Goal: Task Accomplishment & Management: Manage account settings

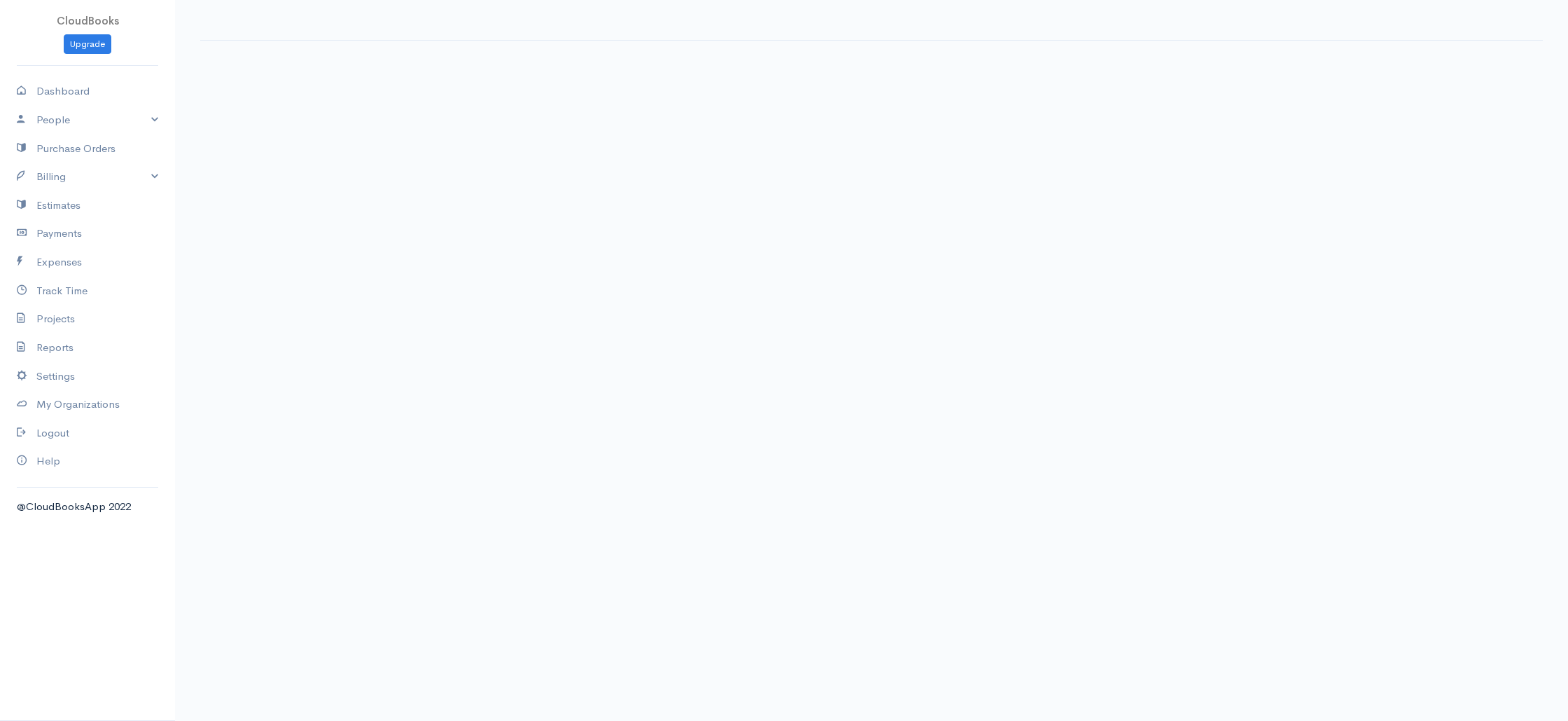
select select "3"
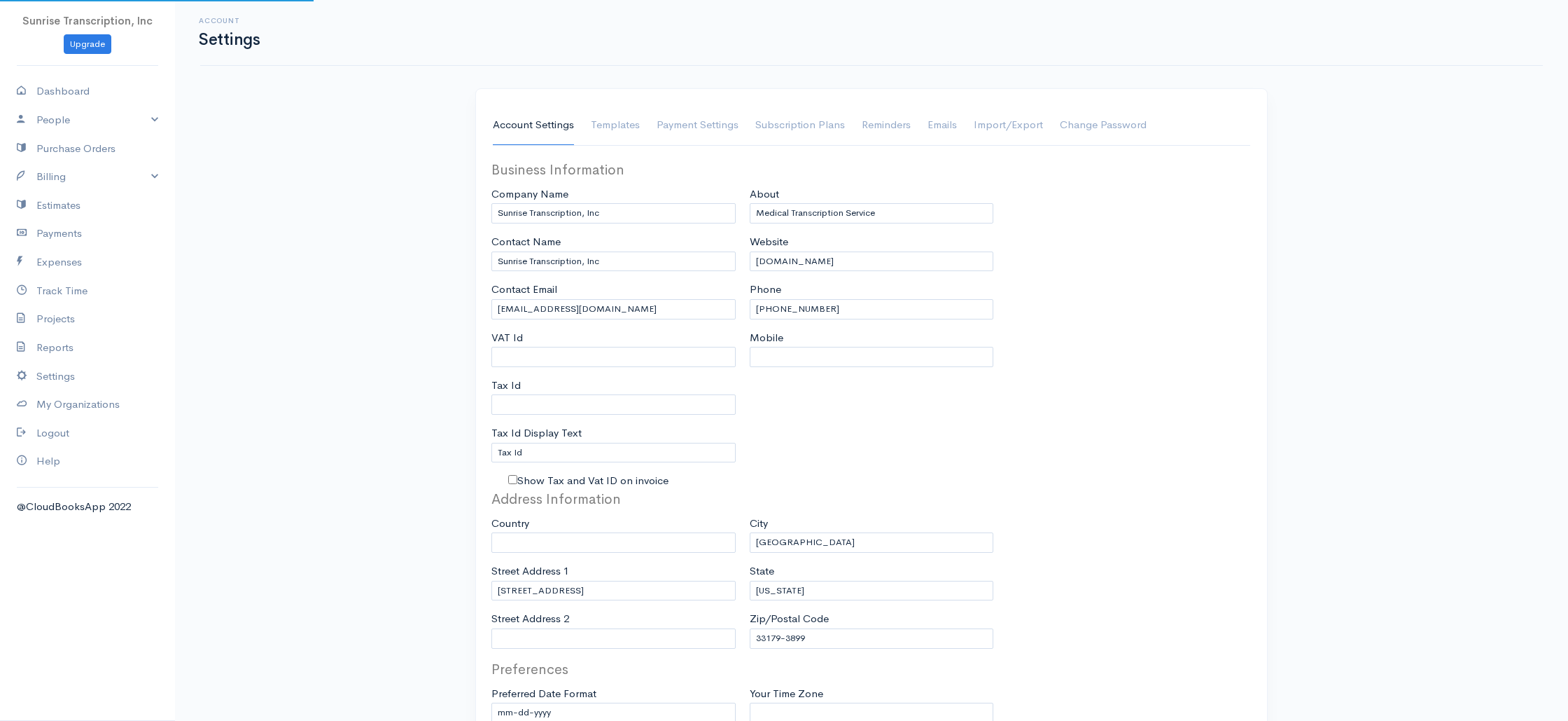
select select "[GEOGRAPHIC_DATA]"
select select "USD"
click at [58, 181] on link "Billing" at bounding box center [87, 177] width 175 height 28
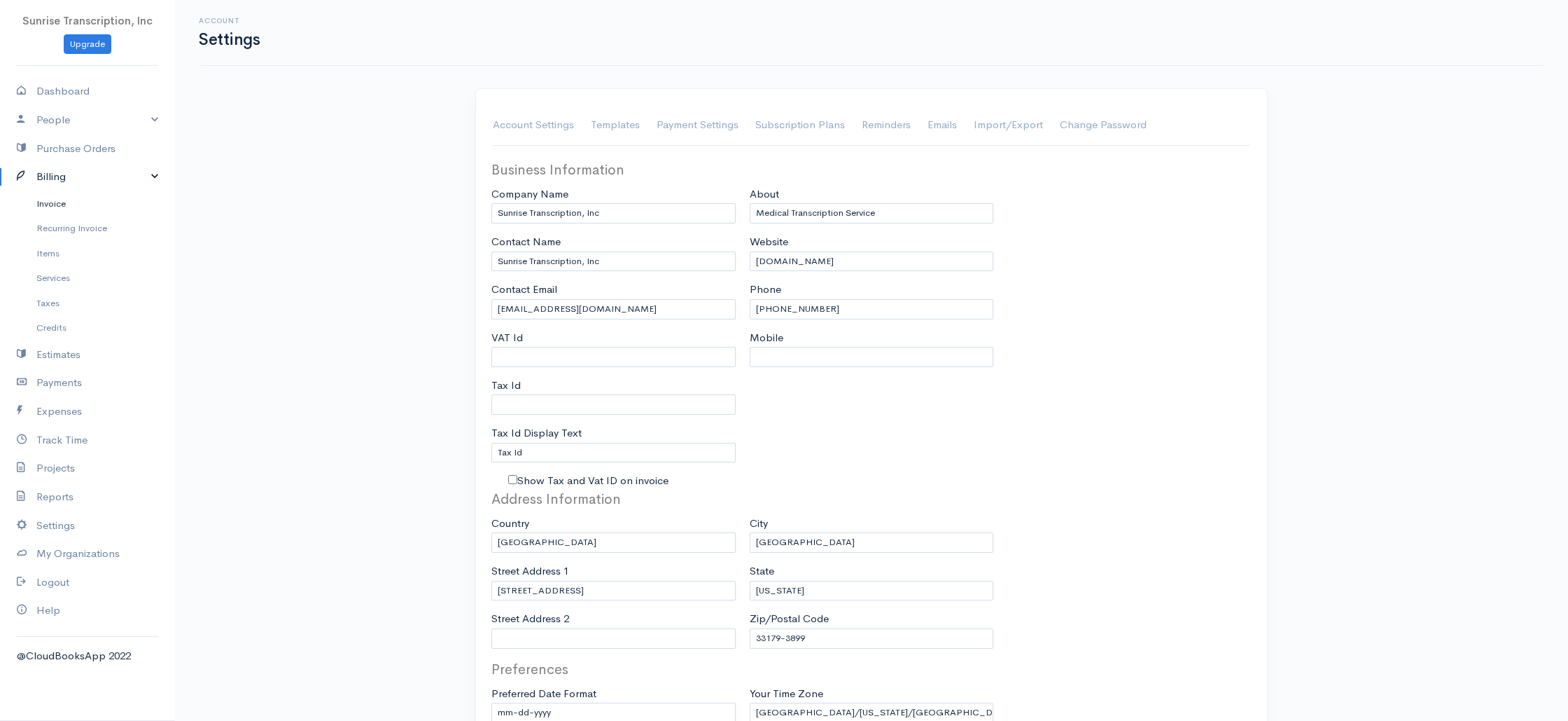
click at [51, 199] on link "Invoice" at bounding box center [87, 203] width 175 height 25
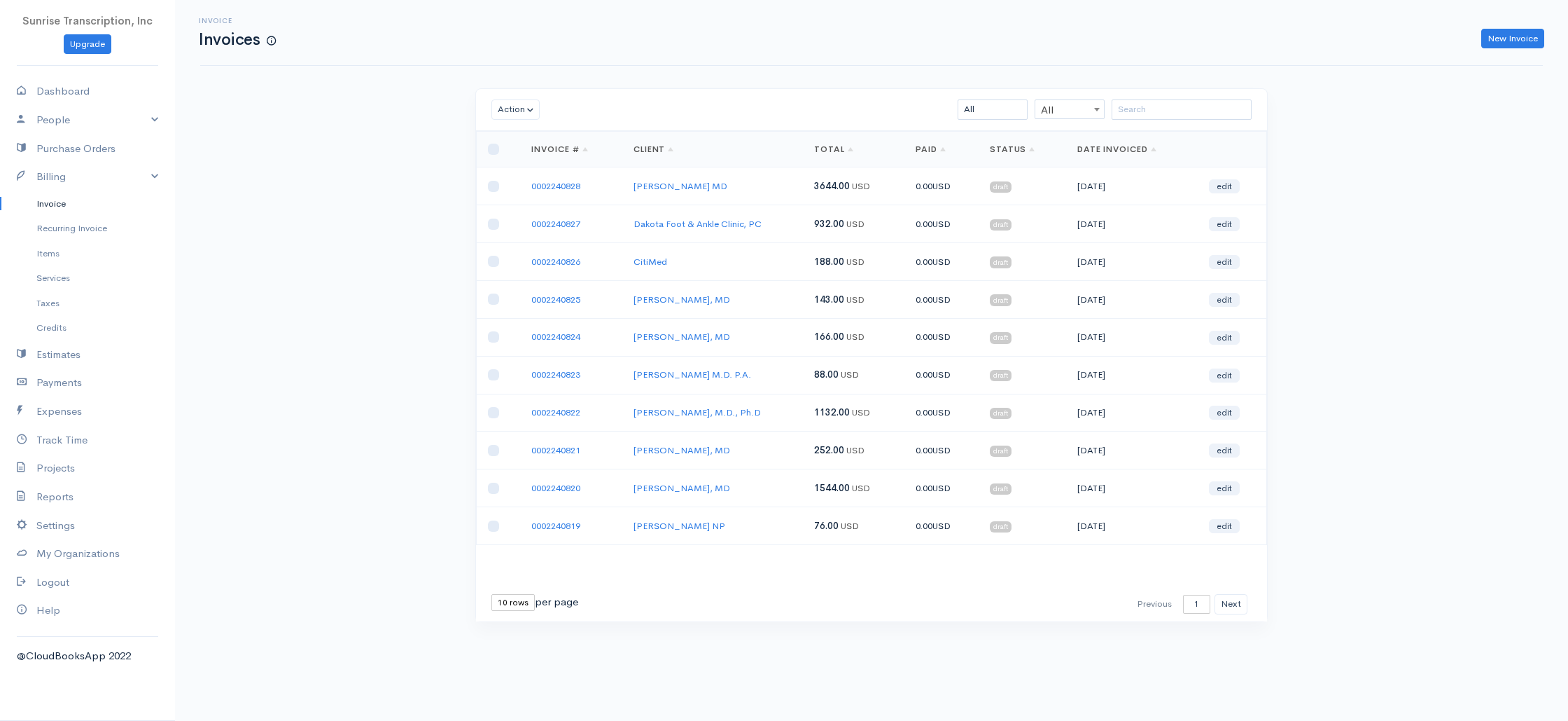
click at [1361, 217] on div "Invoice Invoices New Invoice Action Archive Delete Download PDF Send [PERSON_NA…" at bounding box center [871, 337] width 1393 height 674
click at [491, 151] on input "checkbox" at bounding box center [494, 149] width 11 height 11
checkbox input "true"
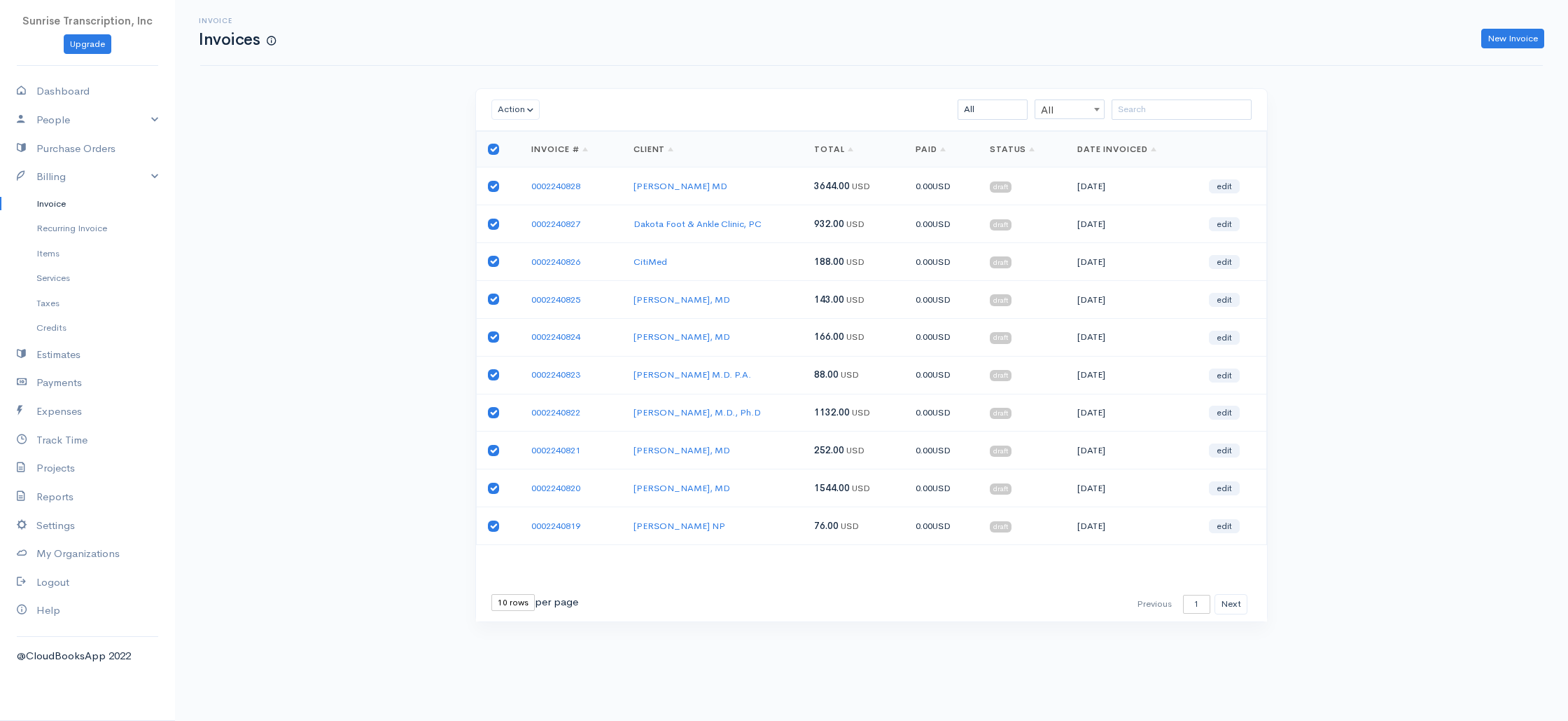
checkbox input "true"
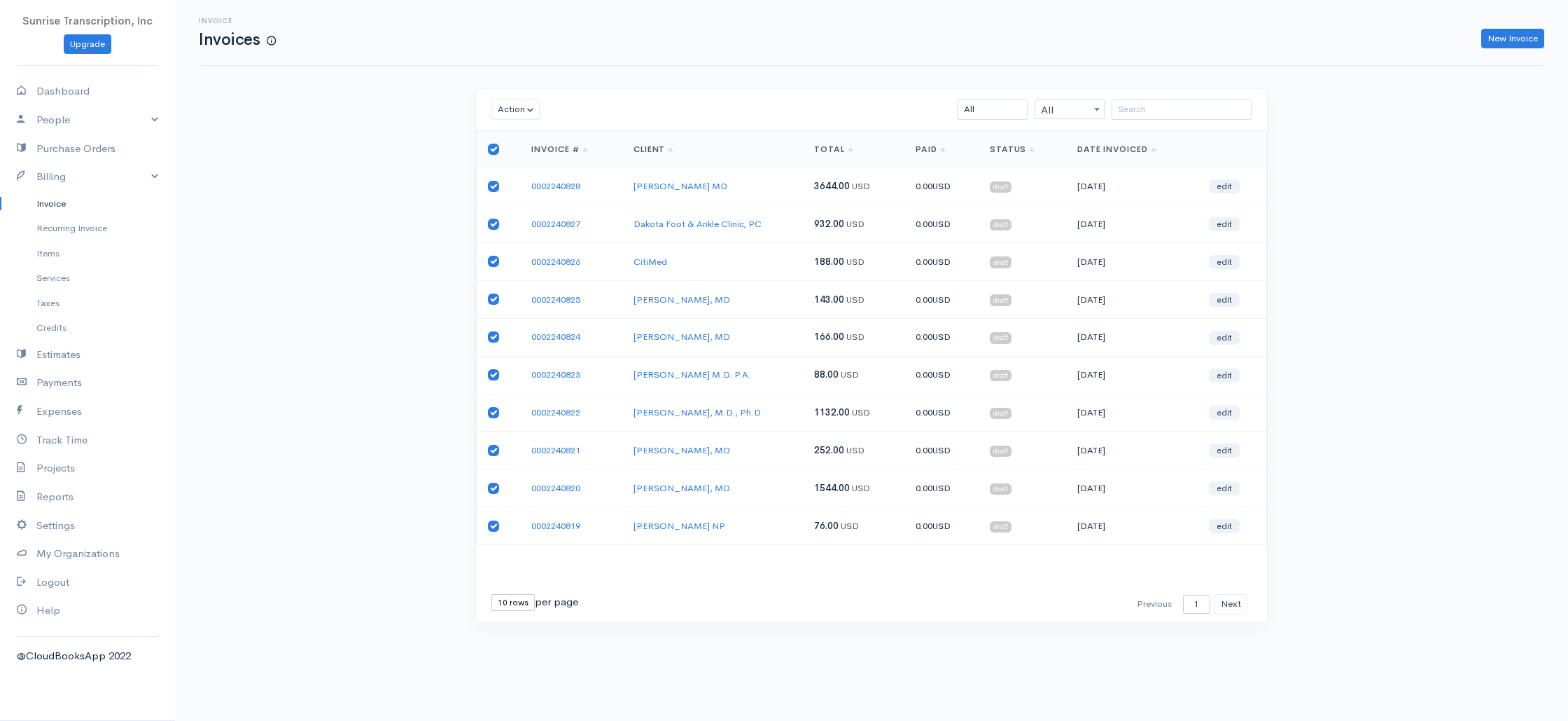
checkbox input "true"
click at [507, 107] on button "Action" at bounding box center [515, 109] width 48 height 20
click at [512, 208] on link "Send" at bounding box center [547, 211] width 111 height 24
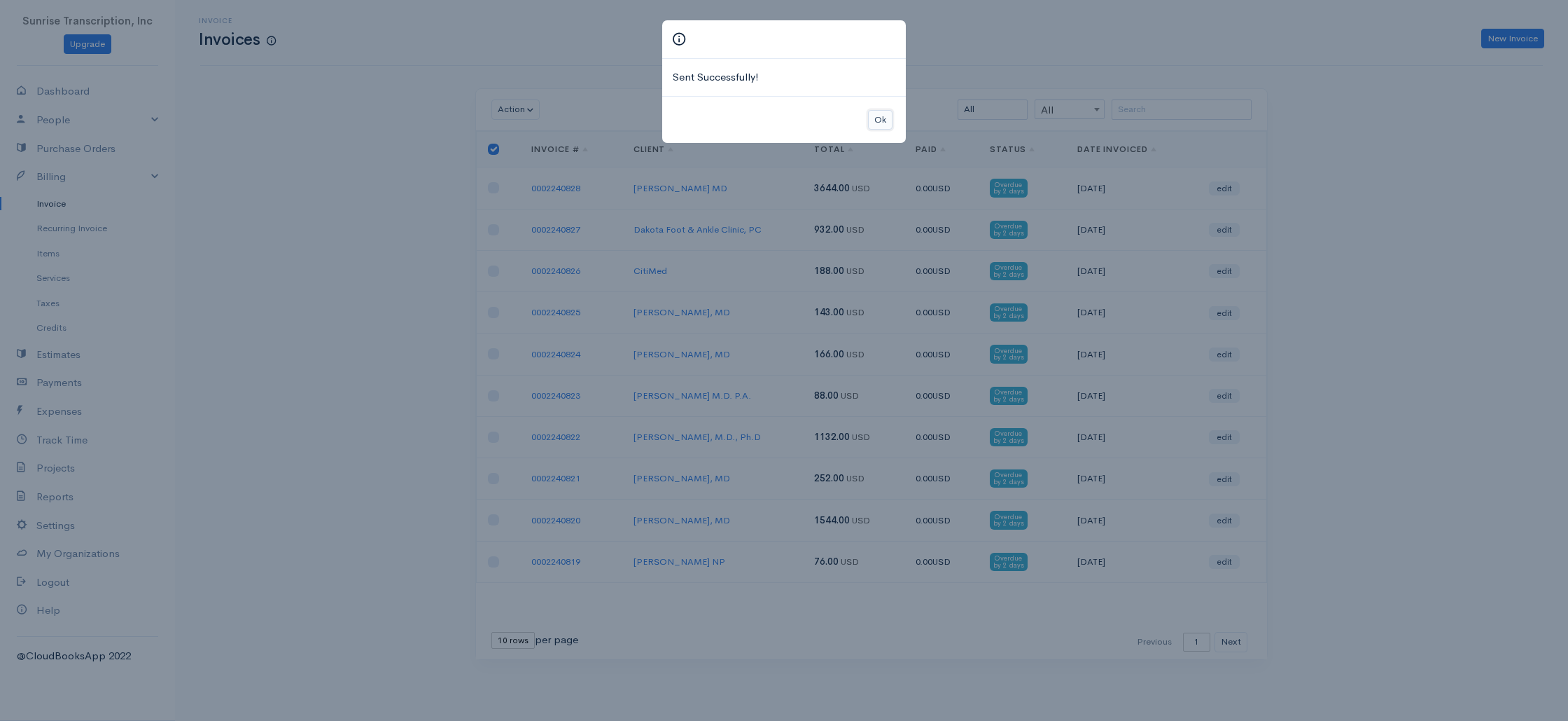
click at [878, 112] on button "Ok" at bounding box center [880, 120] width 24 height 20
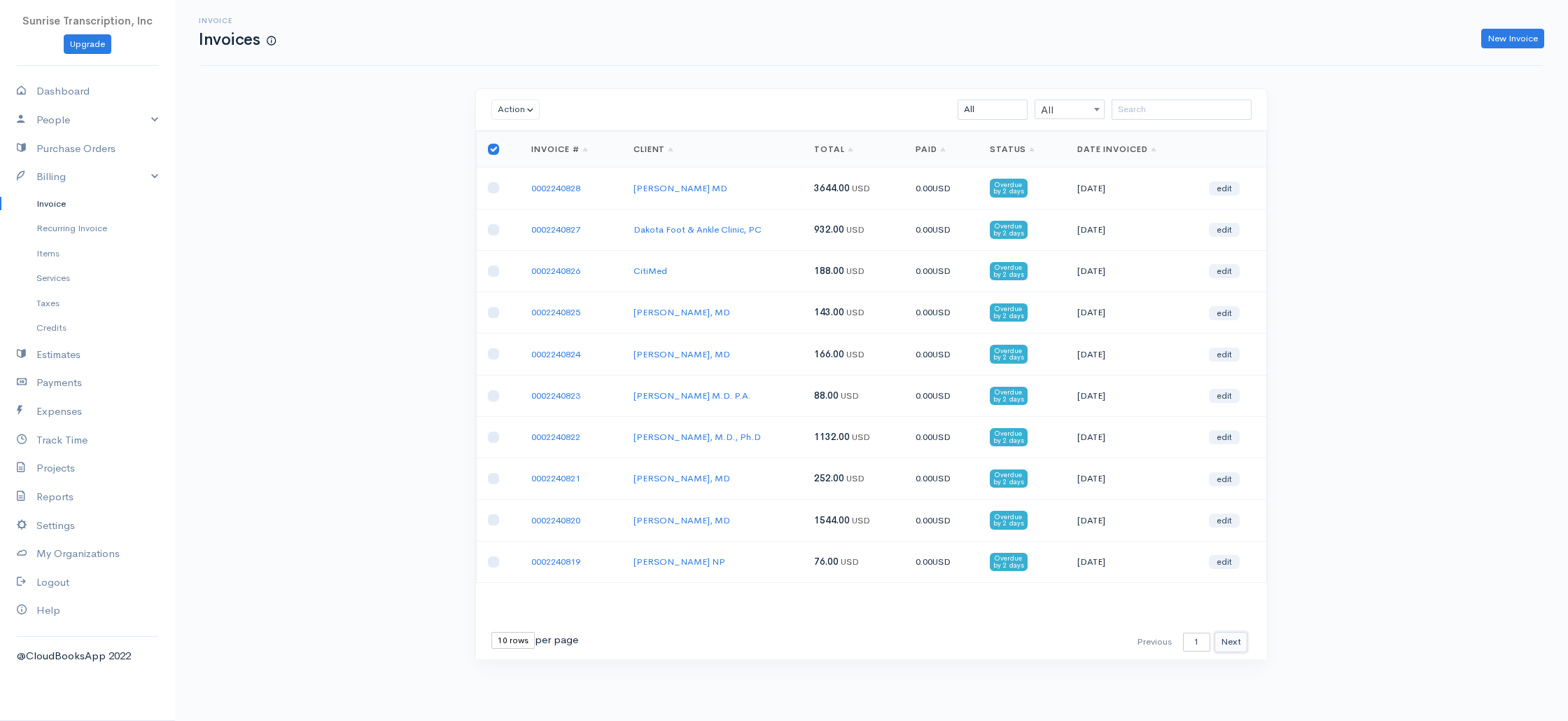
click at [1232, 637] on button "Next" at bounding box center [1231, 641] width 33 height 20
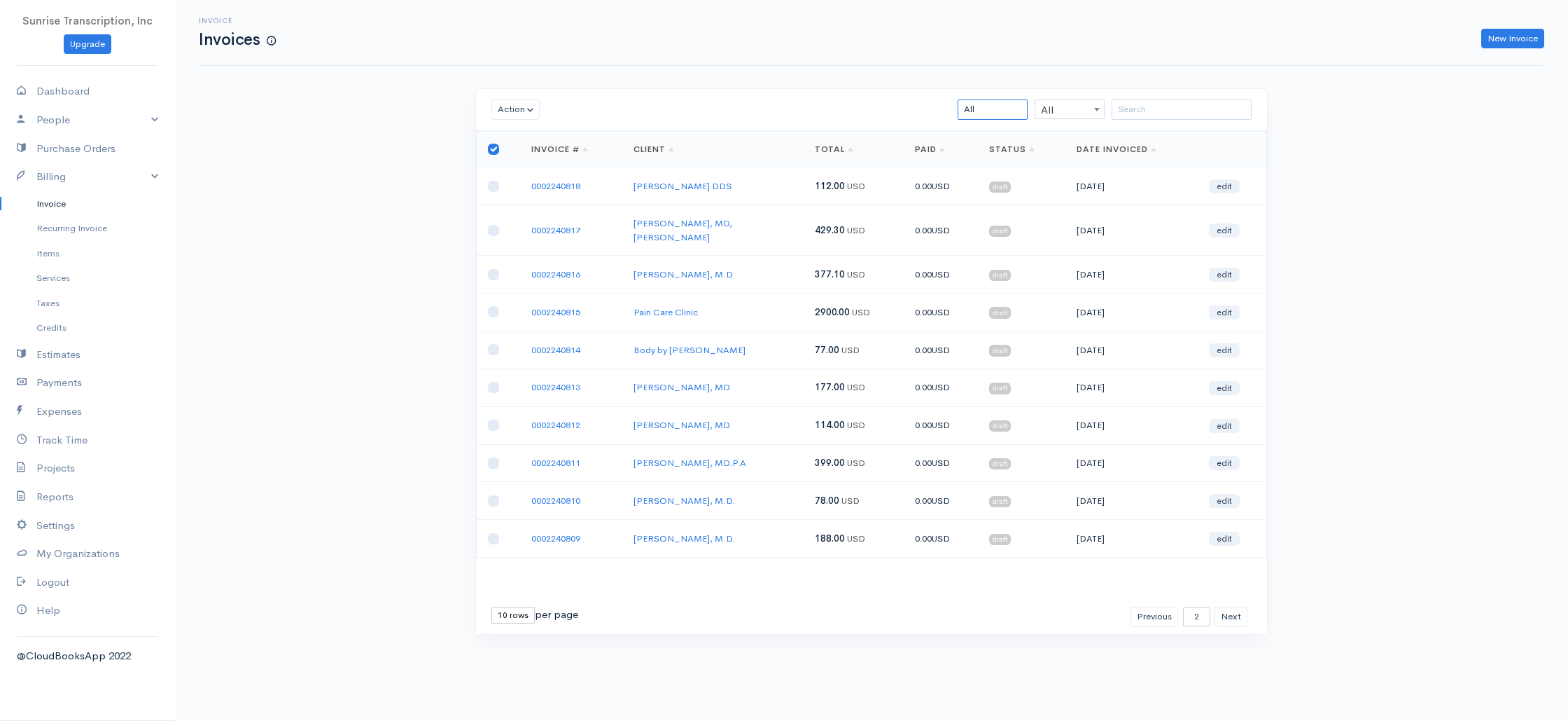
click at [989, 105] on select "All Draft Viewed Sent Paid Partial Overdue Unpaid/Open" at bounding box center [993, 109] width 70 height 20
select select "draft"
click at [958, 99] on select "All Draft Viewed Sent Paid Partial Overdue Unpaid/Open" at bounding box center [993, 109] width 70 height 20
click at [494, 146] on input "checkbox" at bounding box center [494, 149] width 11 height 11
checkbox input "false"
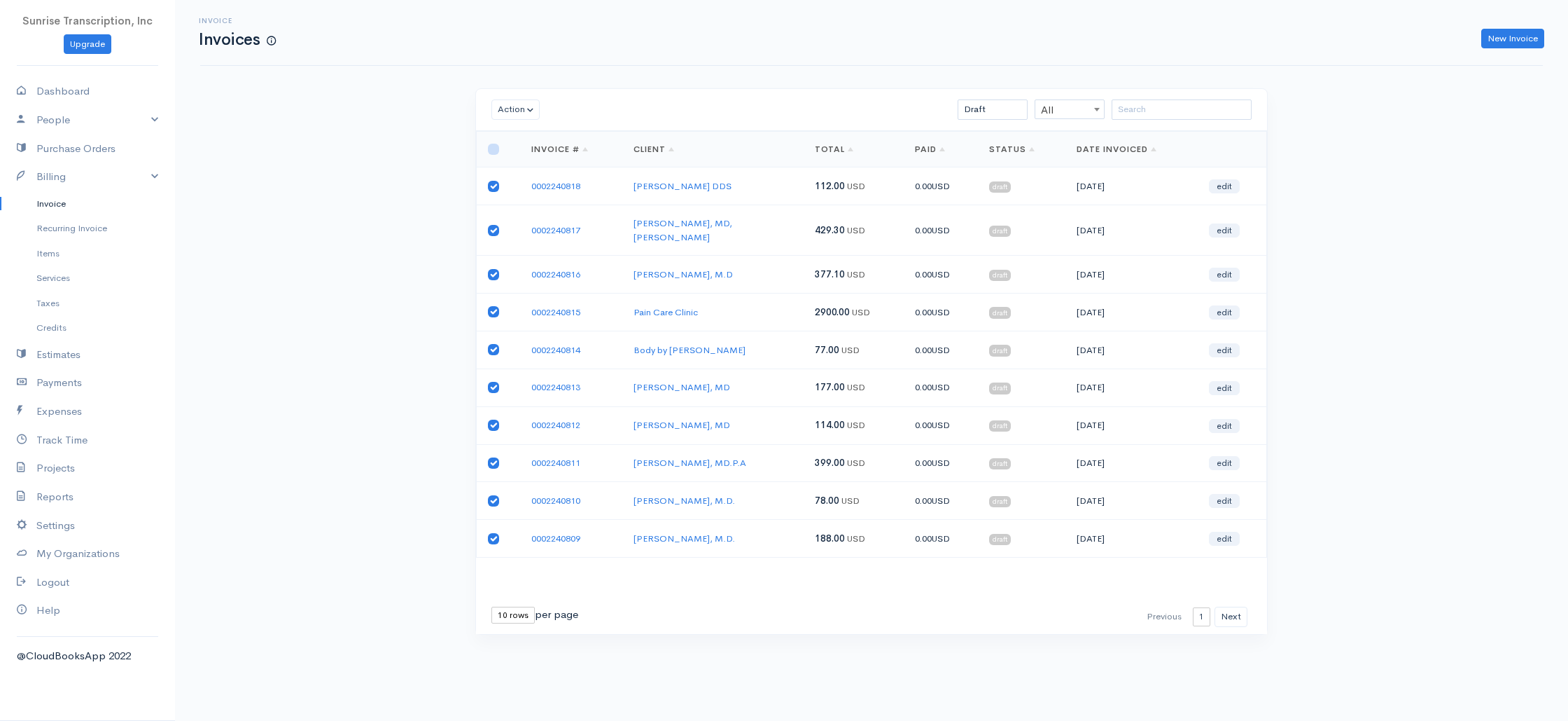
checkbox input "true"
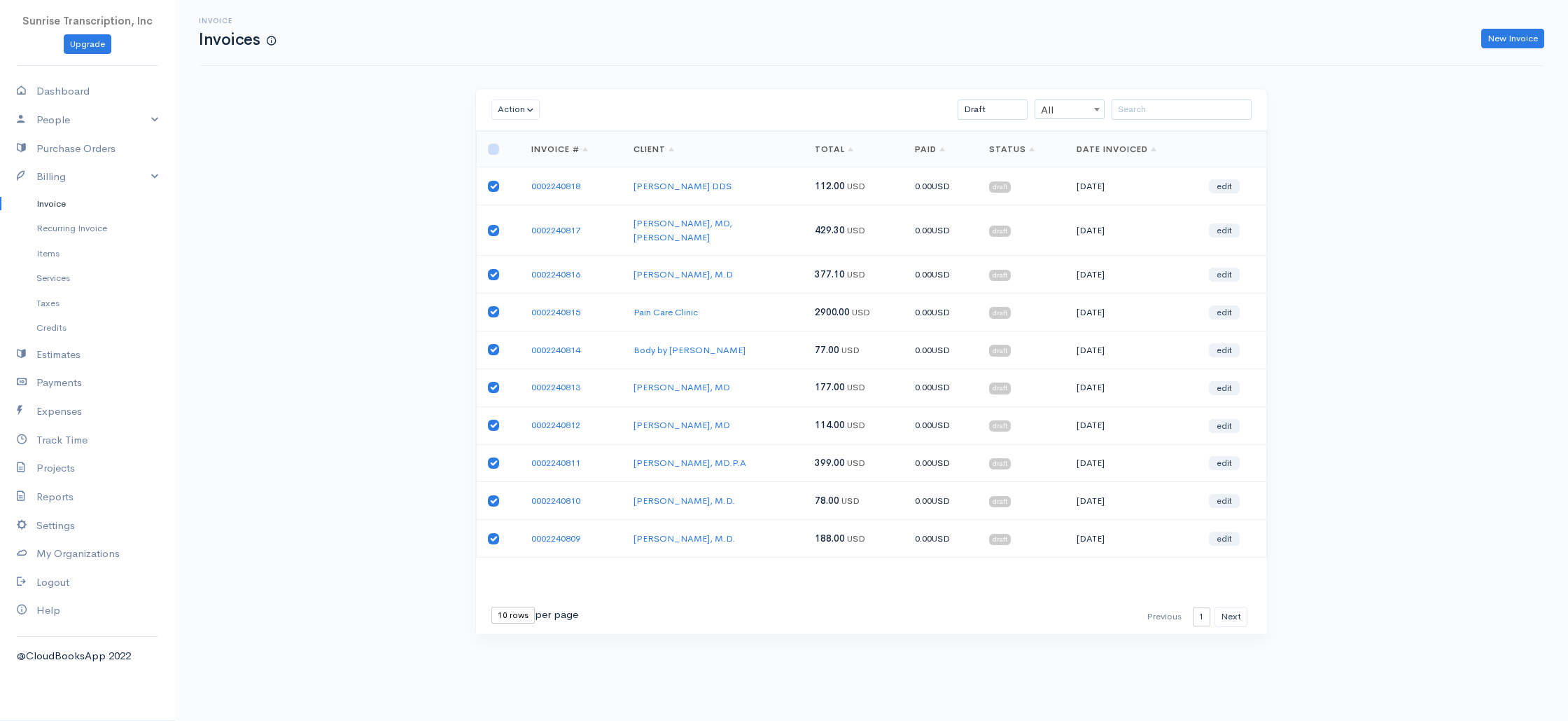
checkbox input "true"
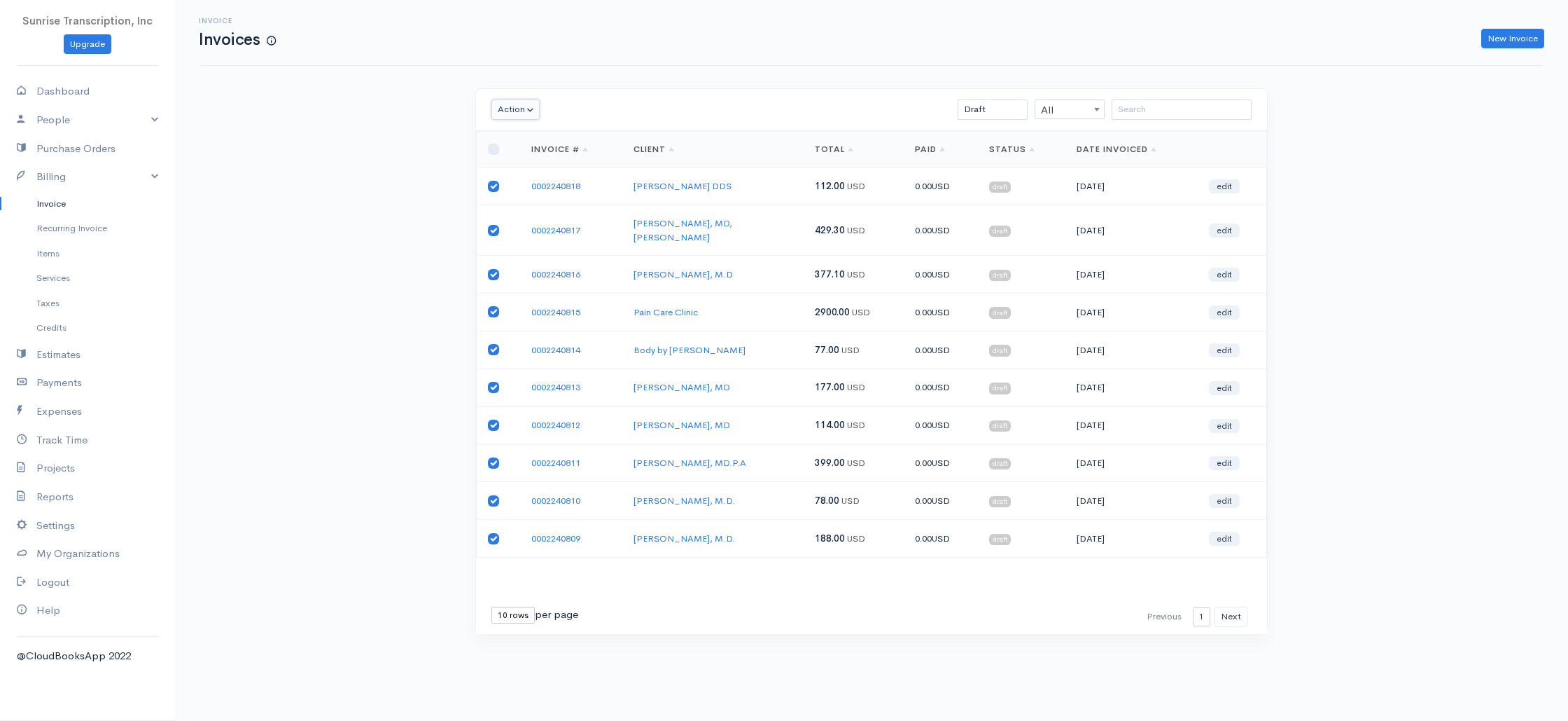
click at [519, 103] on button "Action" at bounding box center [515, 109] width 48 height 20
click at [525, 209] on link "Send" at bounding box center [547, 211] width 111 height 24
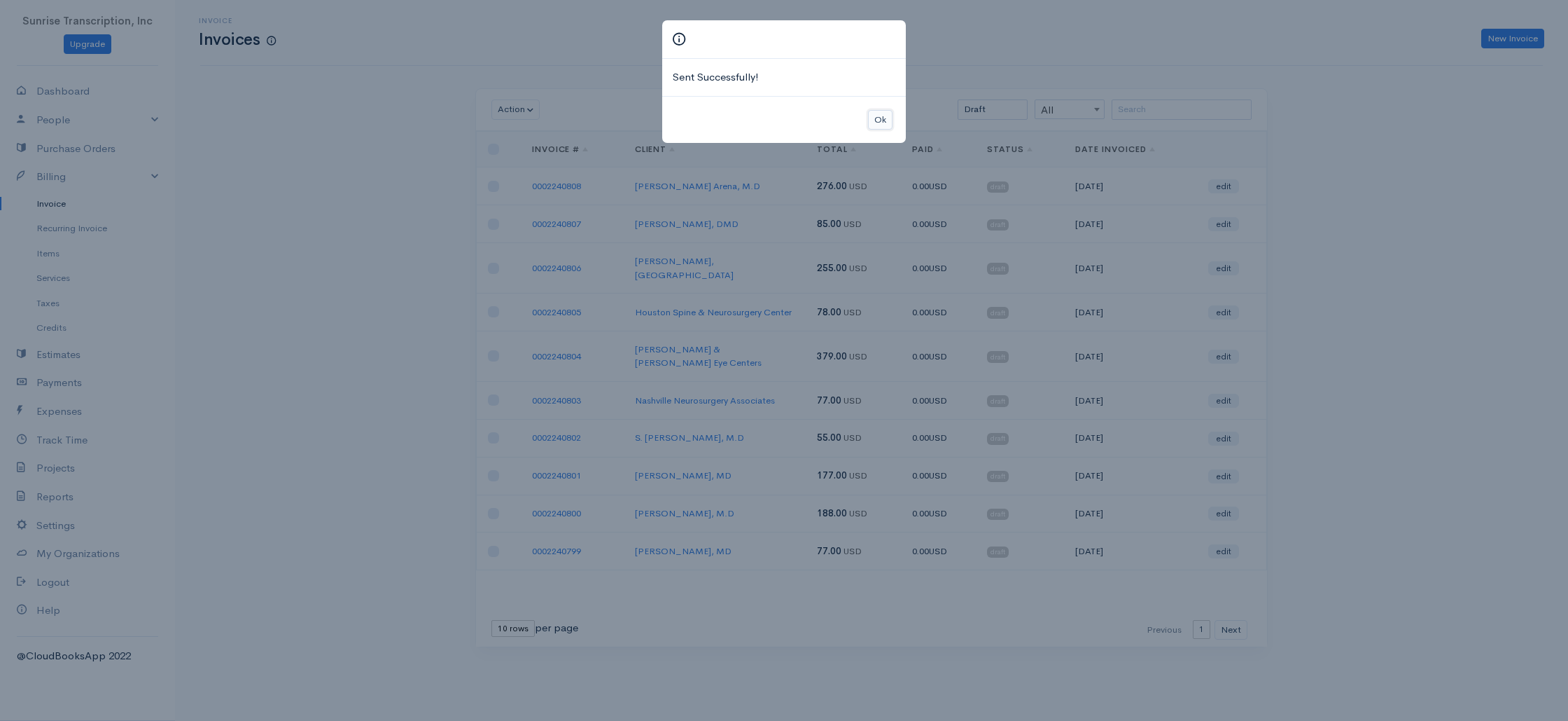
click at [879, 117] on button "Ok" at bounding box center [880, 120] width 24 height 20
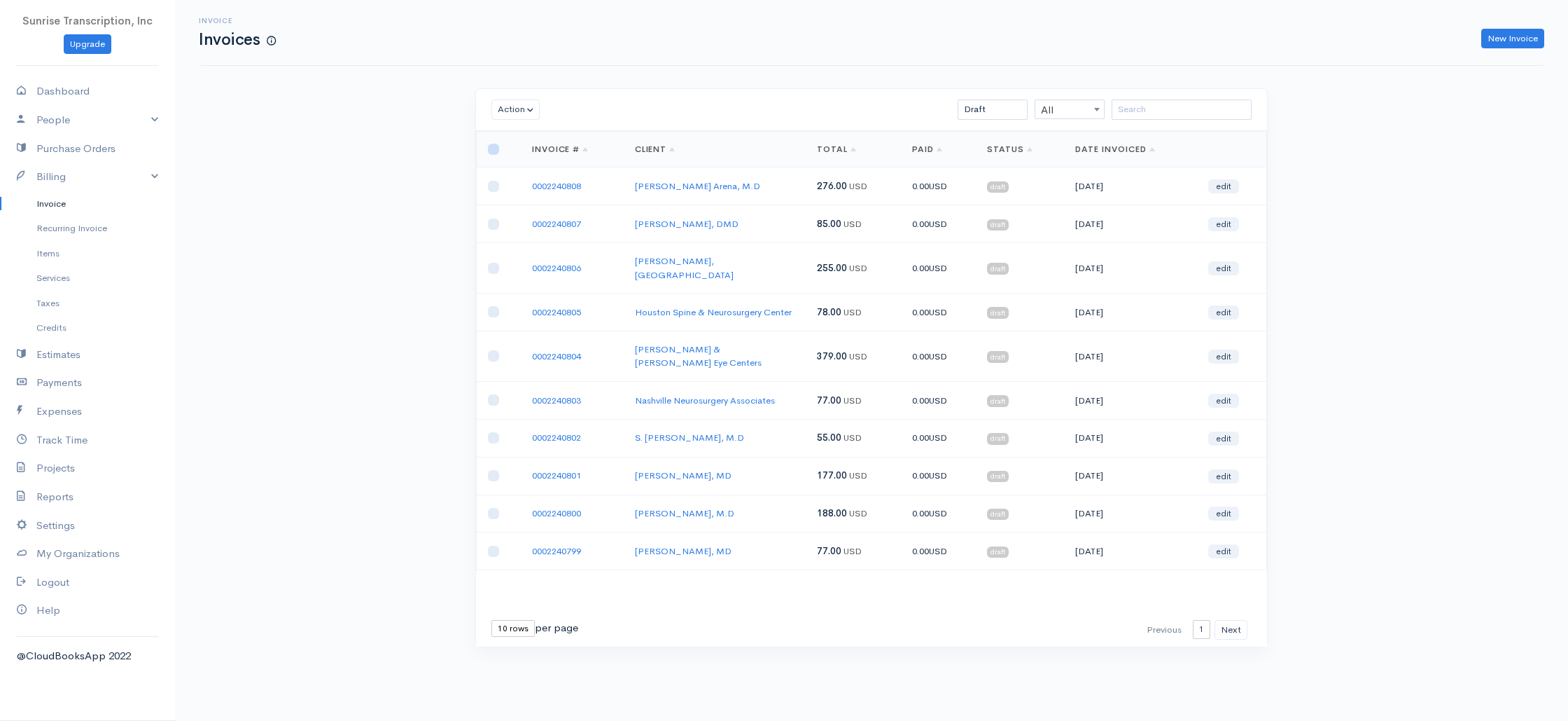
click at [499, 148] on input "checkbox" at bounding box center [494, 149] width 11 height 11
checkbox input "true"
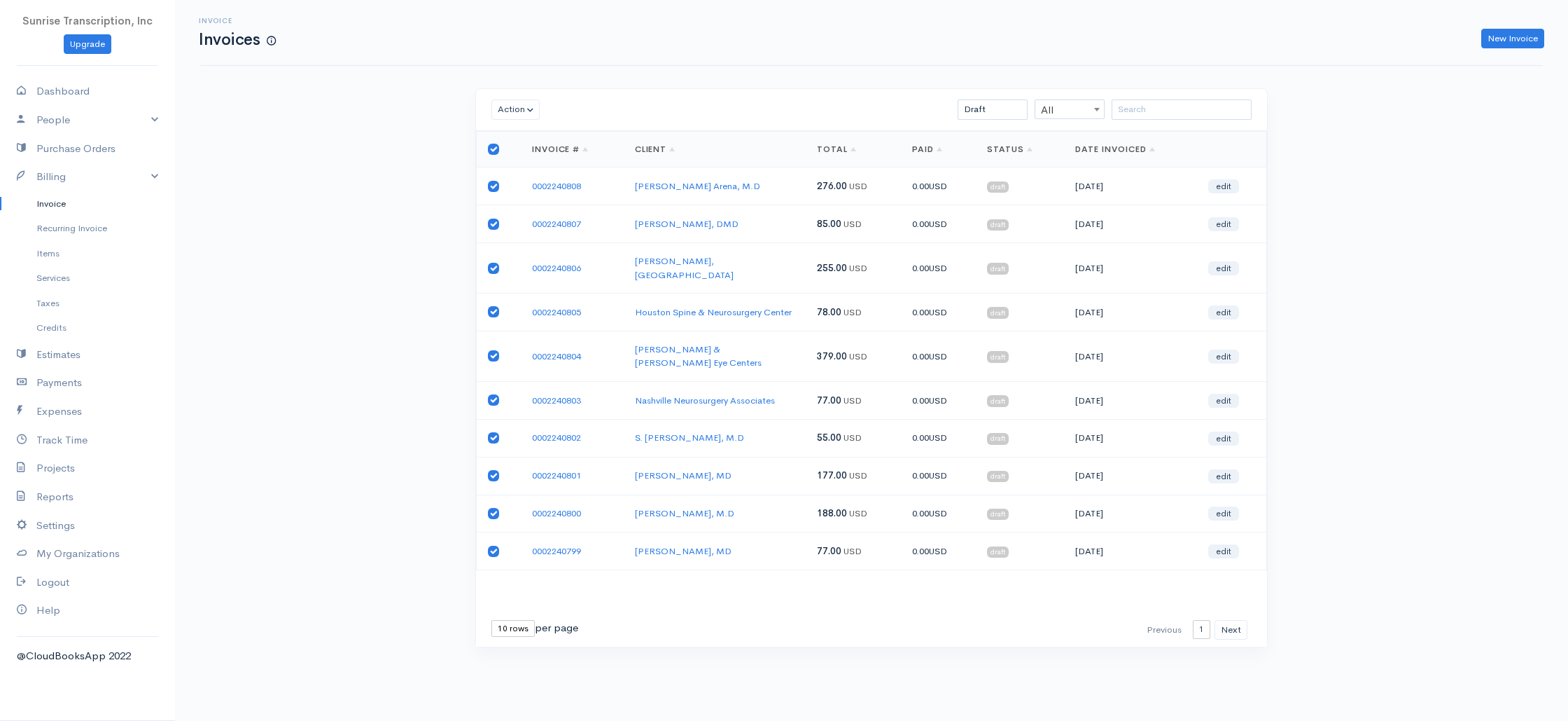
checkbox input "true"
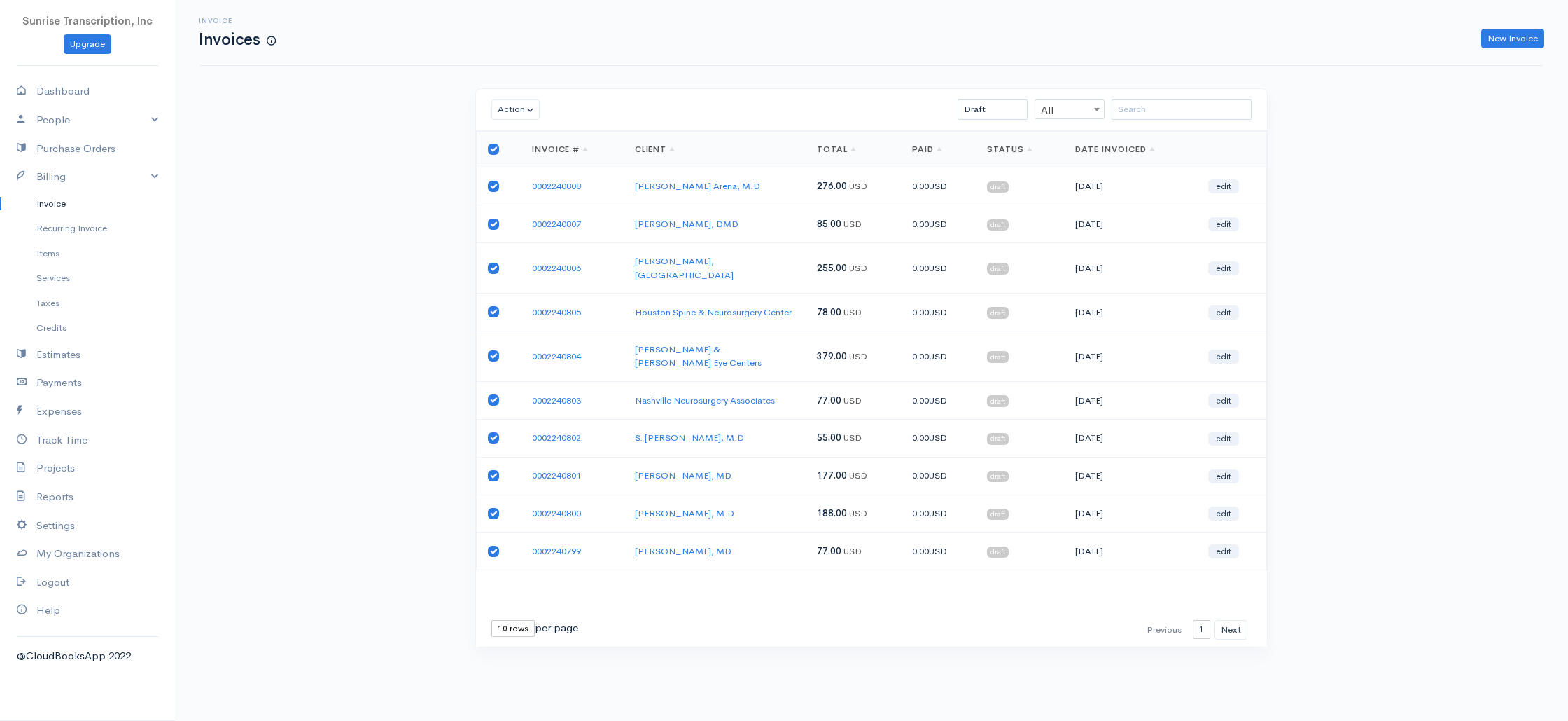
checkbox input "true"
click at [521, 110] on button "Action" at bounding box center [515, 109] width 48 height 20
click at [517, 211] on link "Send" at bounding box center [547, 211] width 111 height 24
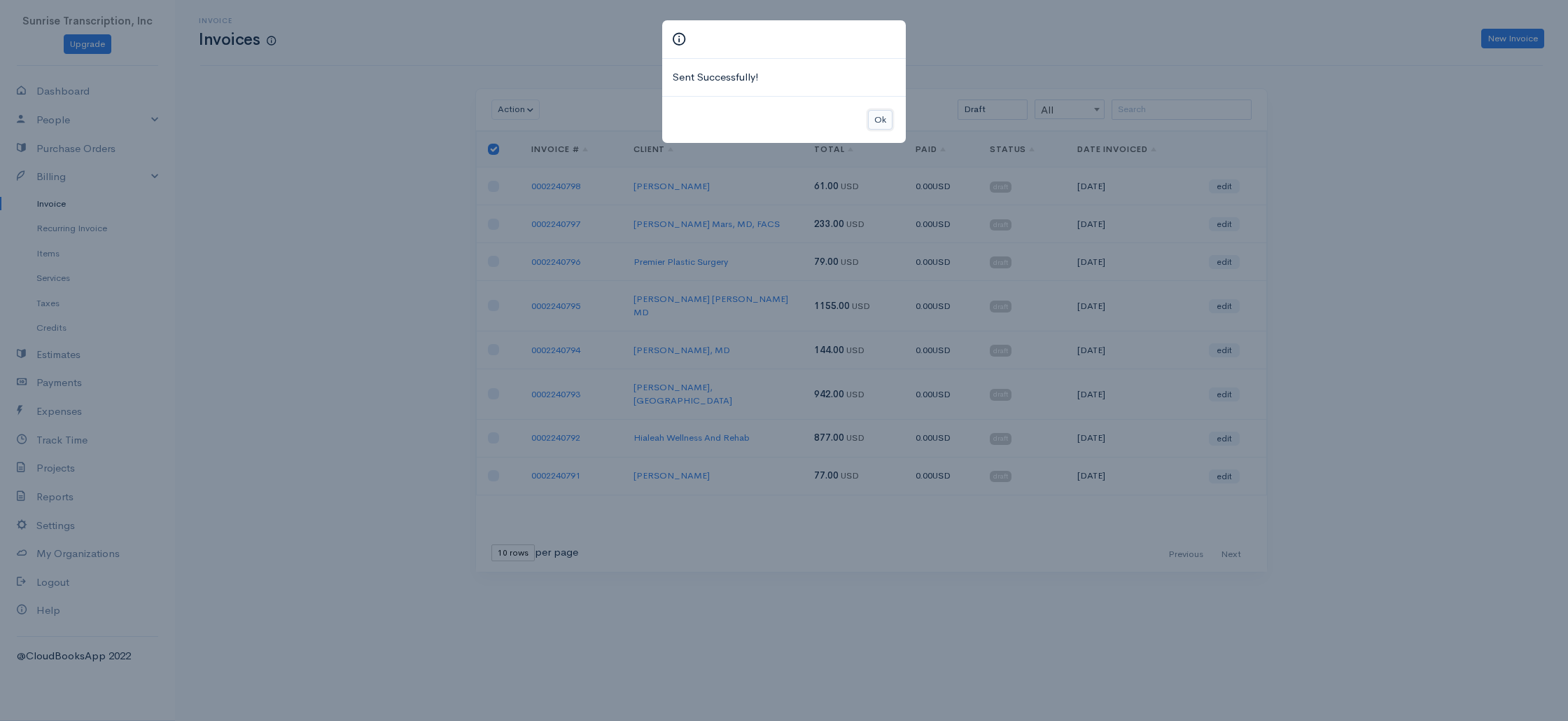
click at [886, 111] on button "Ok" at bounding box center [880, 120] width 24 height 20
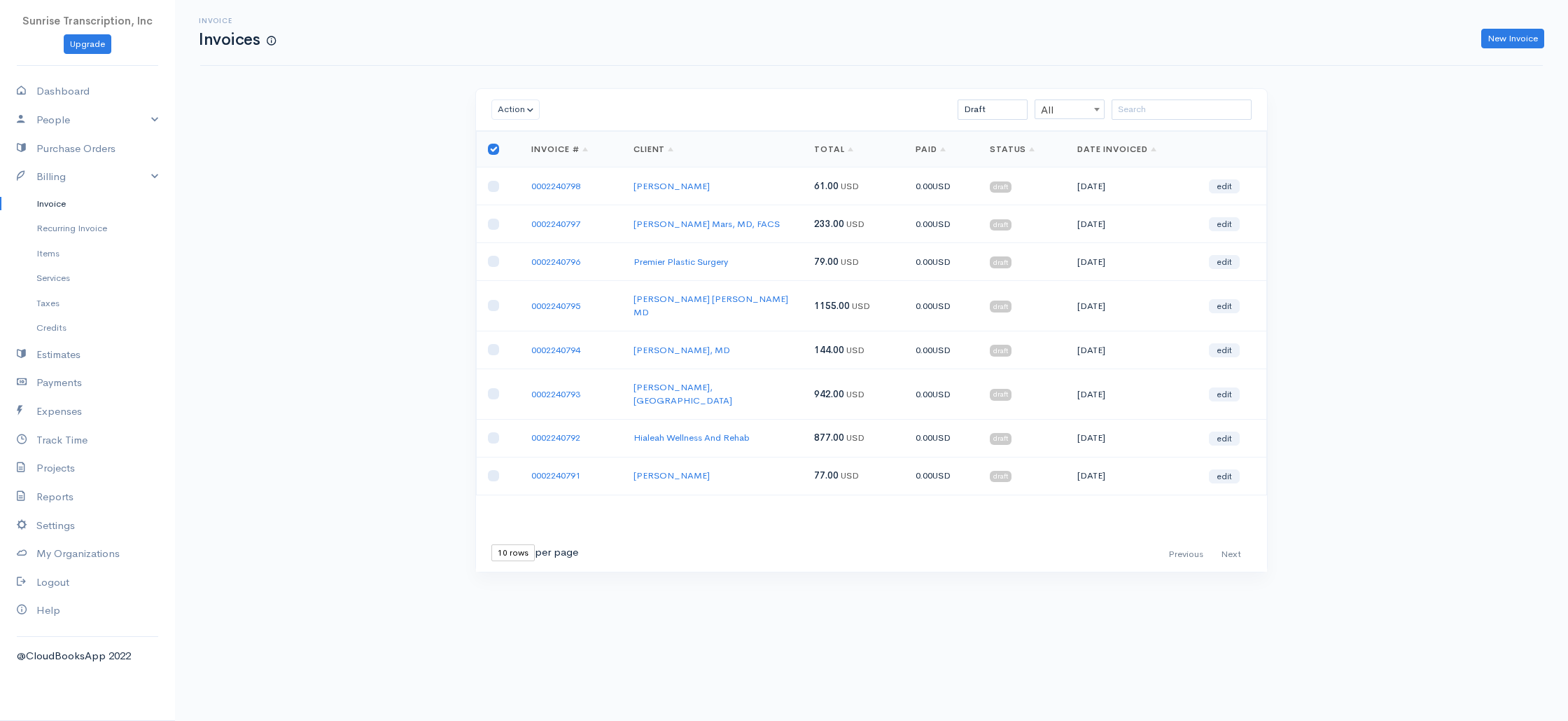
click at [493, 145] on input "checkbox" at bounding box center [494, 149] width 11 height 11
checkbox input "false"
checkbox input "true"
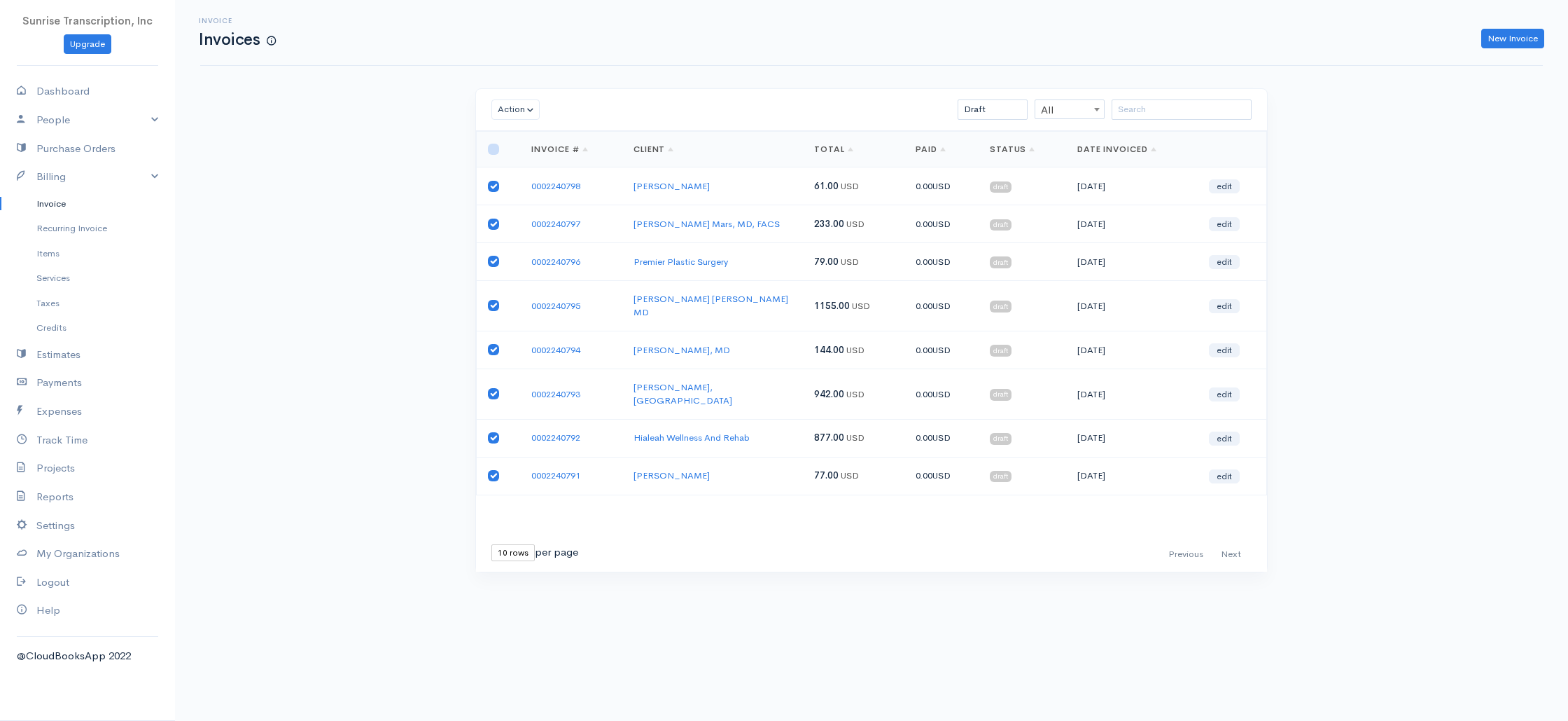
checkbox input "true"
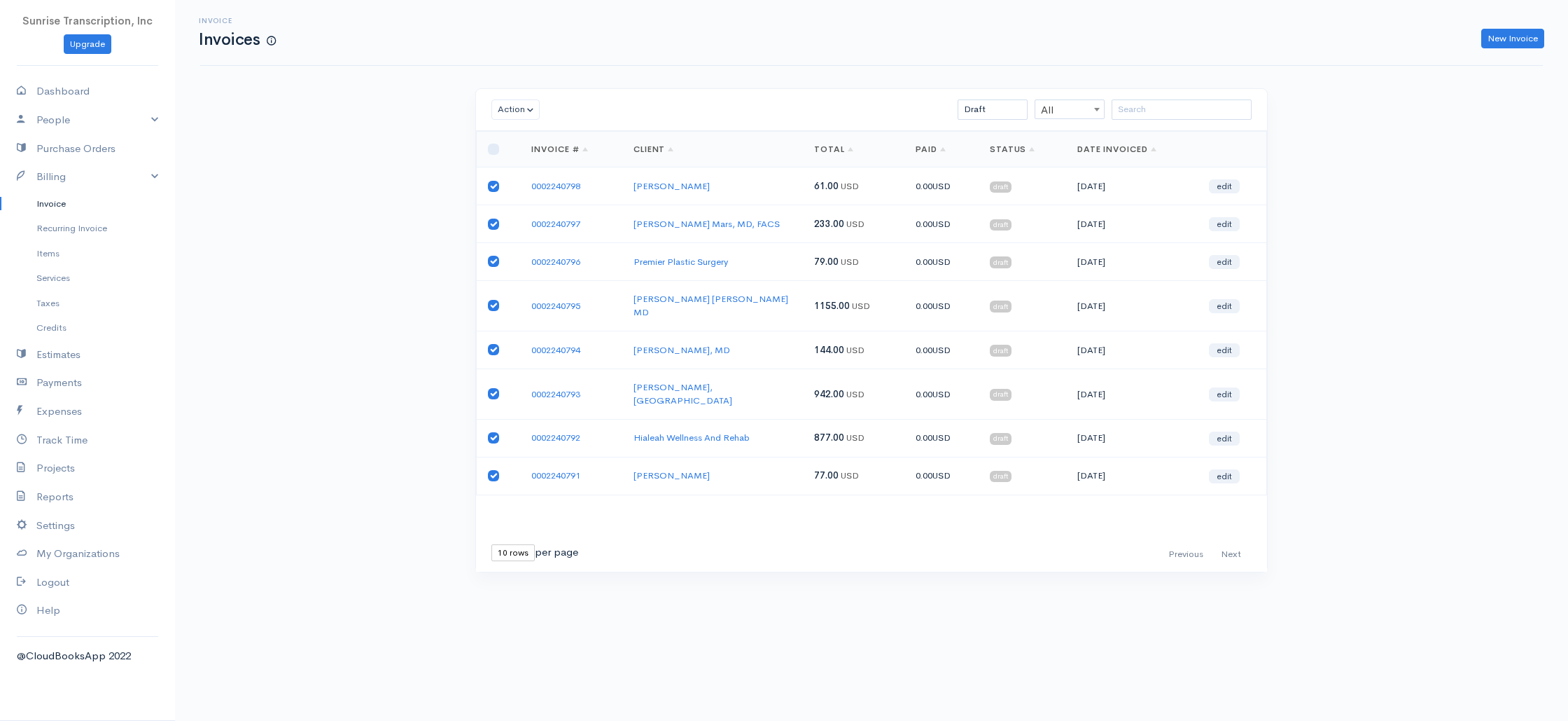
click at [521, 98] on div "Action Archive Delete Download PDF Send Mark as Sent Mark Un-Sent Enter Payment…" at bounding box center [871, 110] width 791 height 42
click at [521, 111] on button "Action" at bounding box center [515, 109] width 48 height 20
click at [526, 212] on link "Send" at bounding box center [547, 211] width 111 height 24
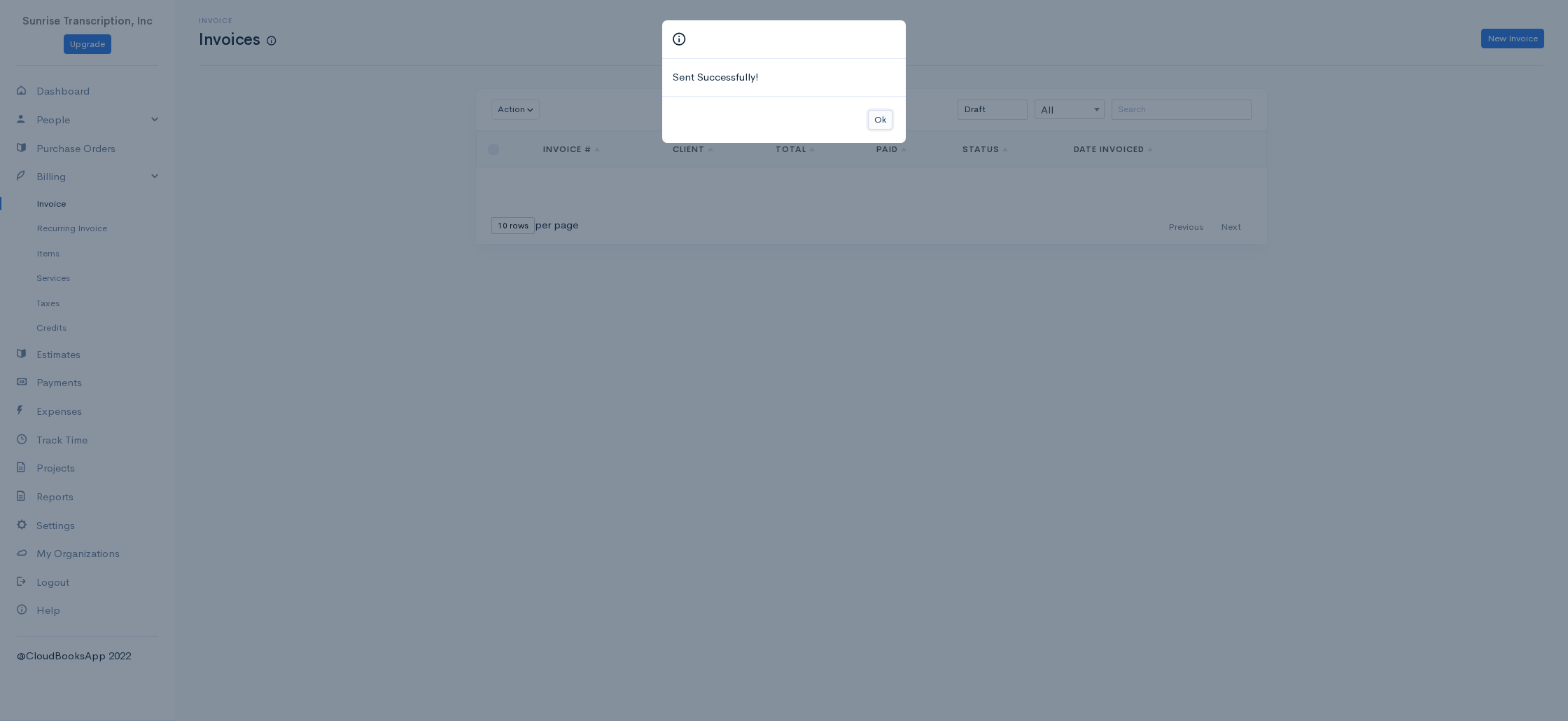
click at [876, 118] on button "Ok" at bounding box center [880, 120] width 24 height 20
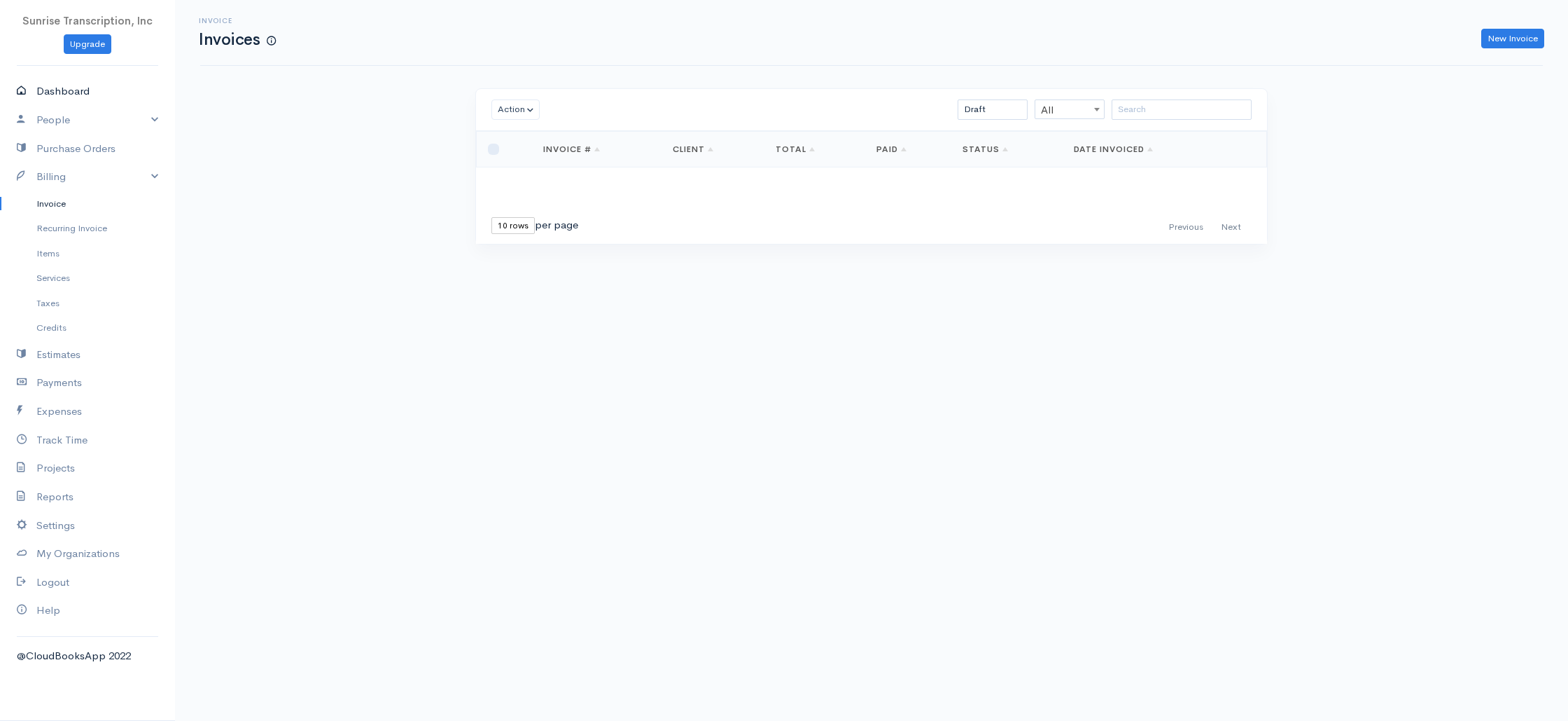
click at [37, 83] on link "Dashboard" at bounding box center [87, 91] width 175 height 28
select select "365"
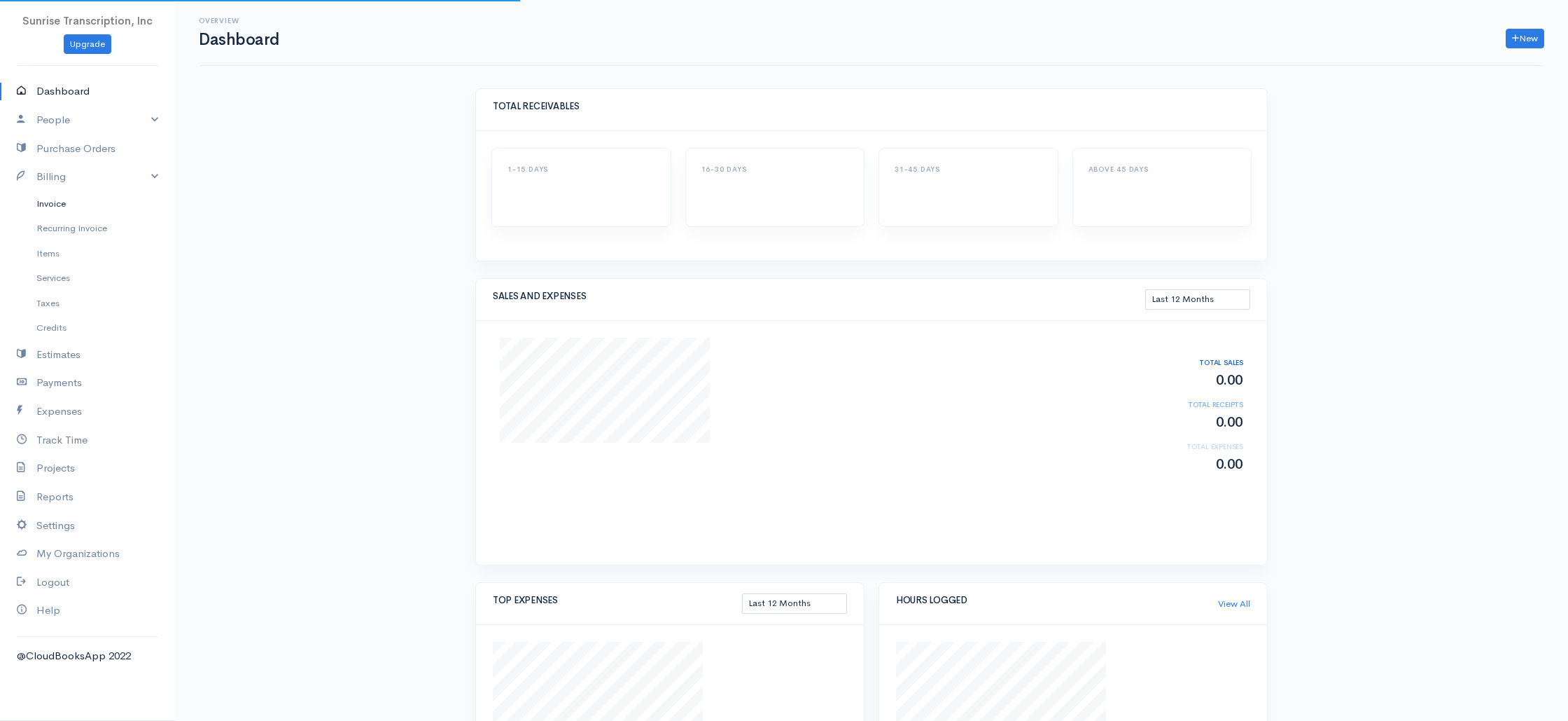
click at [59, 199] on link "Invoice" at bounding box center [87, 203] width 175 height 25
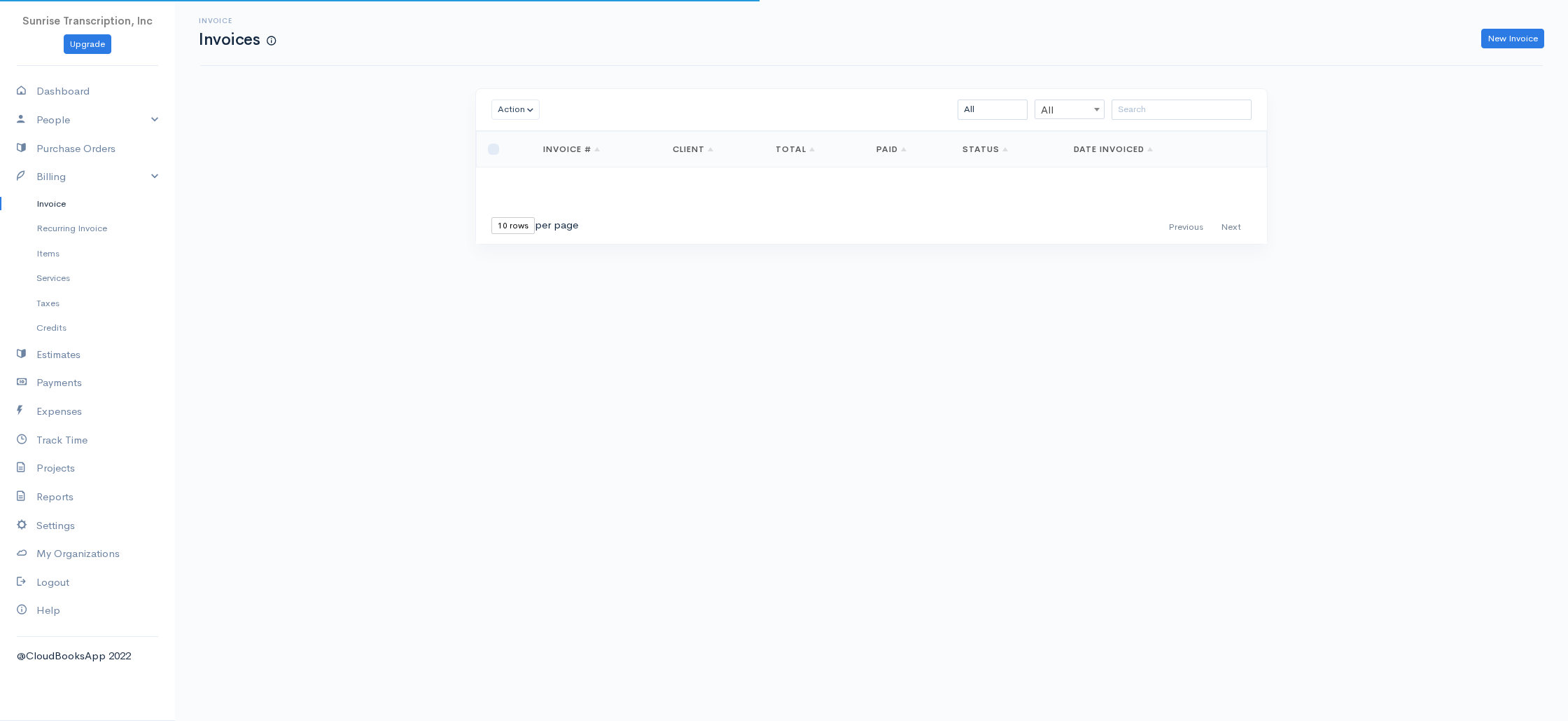
click at [258, 204] on div "Invoice Invoices New Invoice Action Archive Delete Download PDF Send [PERSON_NA…" at bounding box center [871, 148] width 1393 height 296
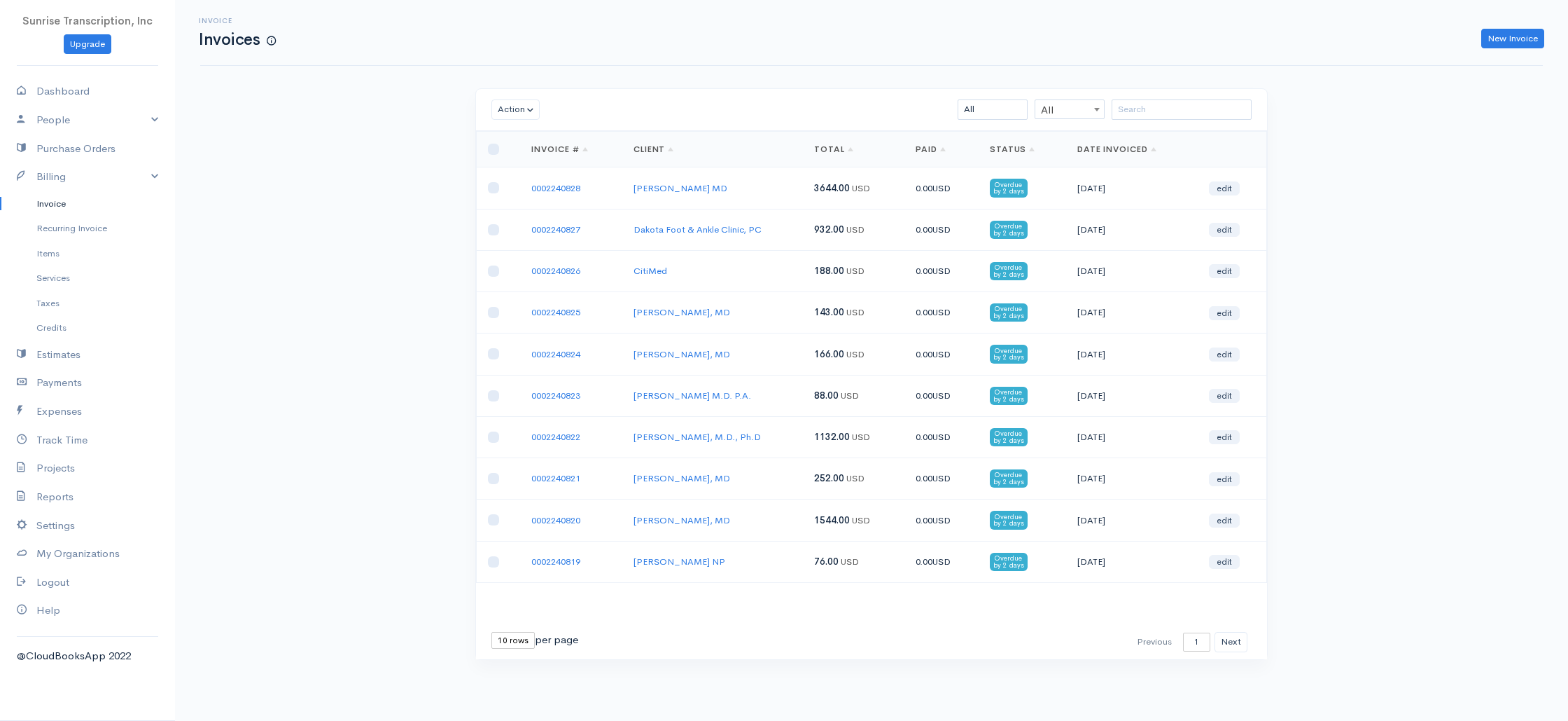
click at [448, 216] on div "Invoice Invoices New Invoice Action Archive Delete Download PDF Send [PERSON_NA…" at bounding box center [871, 356] width 1393 height 712
click at [91, 90] on link "Dashboard" at bounding box center [87, 91] width 175 height 28
select select "365"
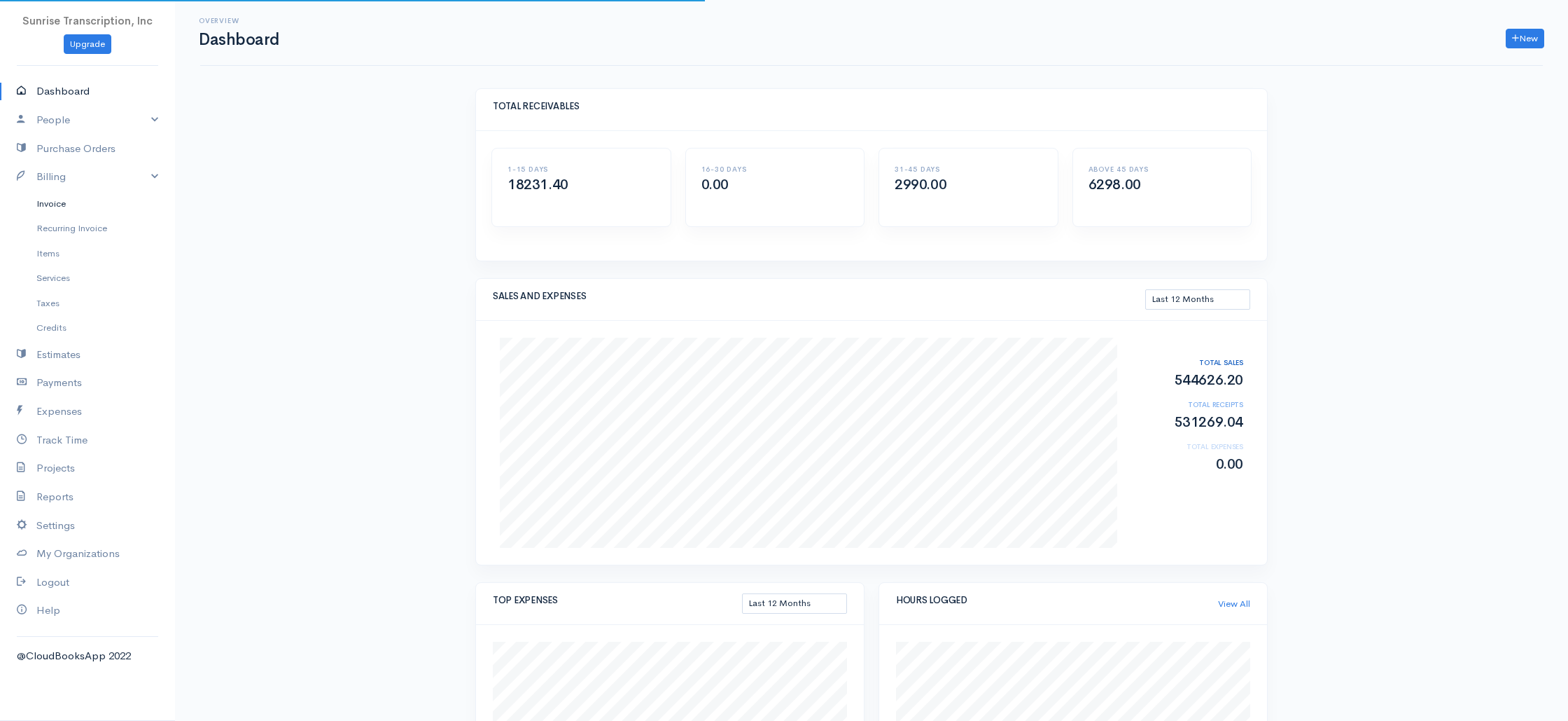
click at [59, 209] on link "Invoice" at bounding box center [87, 203] width 175 height 25
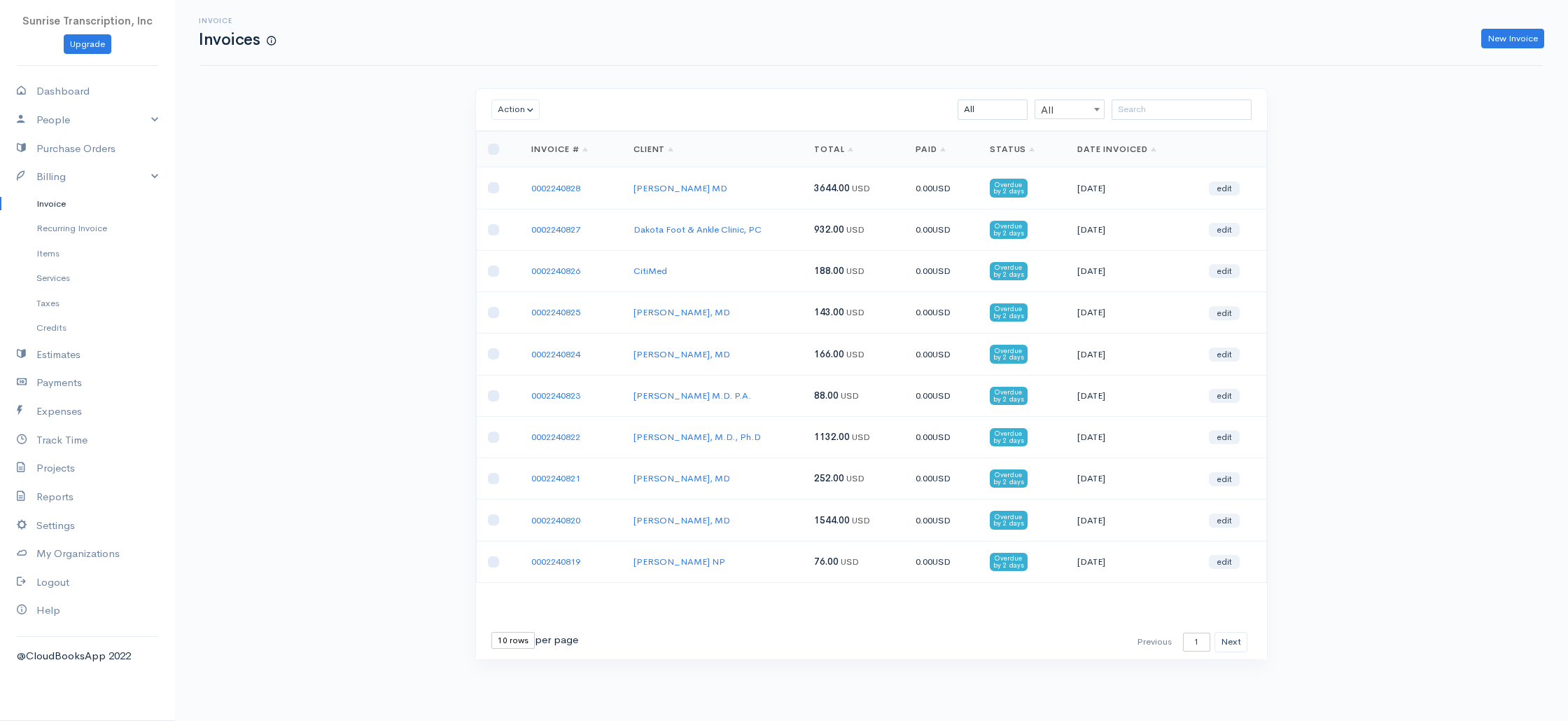
click at [234, 215] on div "Invoice Invoices New Invoice Action Archive Delete Download PDF Send [PERSON_NA…" at bounding box center [871, 356] width 1393 height 712
click at [403, 154] on div "Invoice Invoices New Invoice Action Archive Delete Download PDF Send [PERSON_NA…" at bounding box center [871, 356] width 1393 height 712
click at [407, 166] on div "Invoice Invoices New Invoice Action Archive Delete Download PDF Send [PERSON_NA…" at bounding box center [871, 356] width 1393 height 712
